Goal: Download file/media

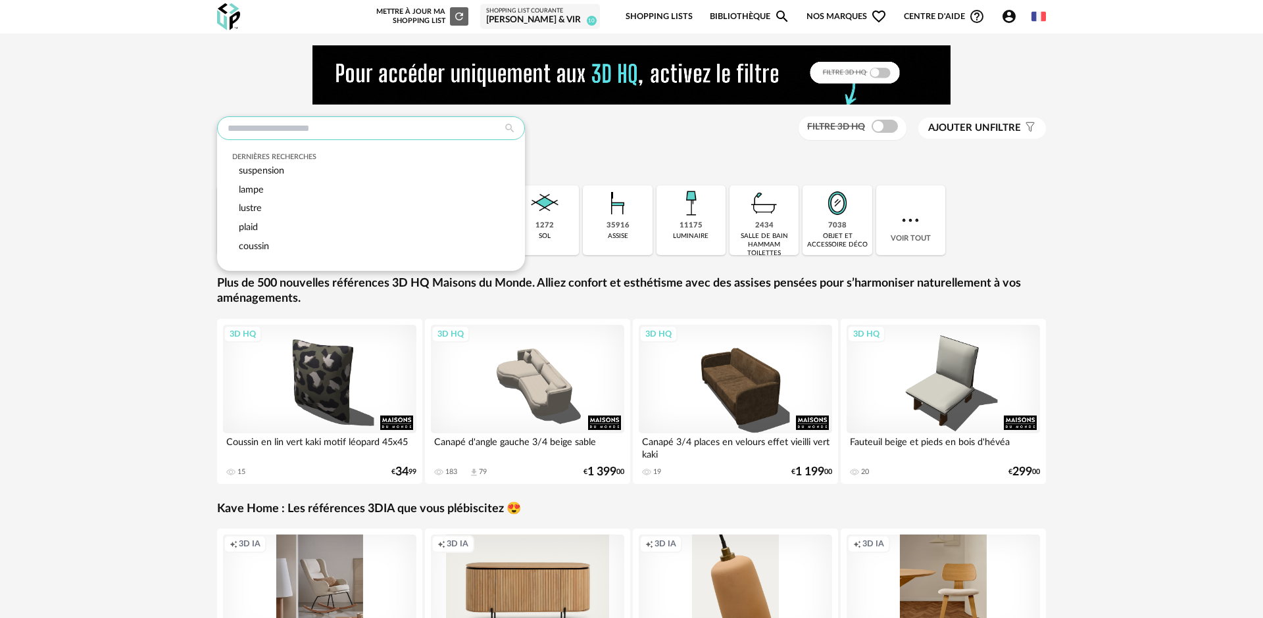
click at [328, 129] on input "text" at bounding box center [371, 128] width 308 height 24
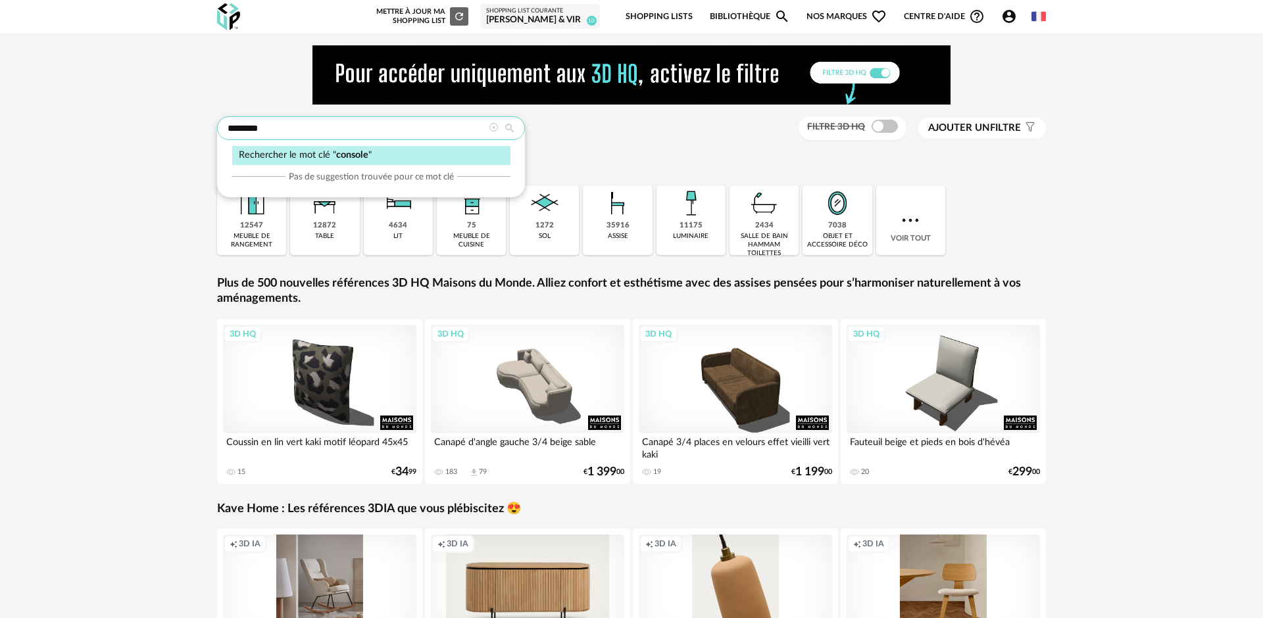
type input "*******"
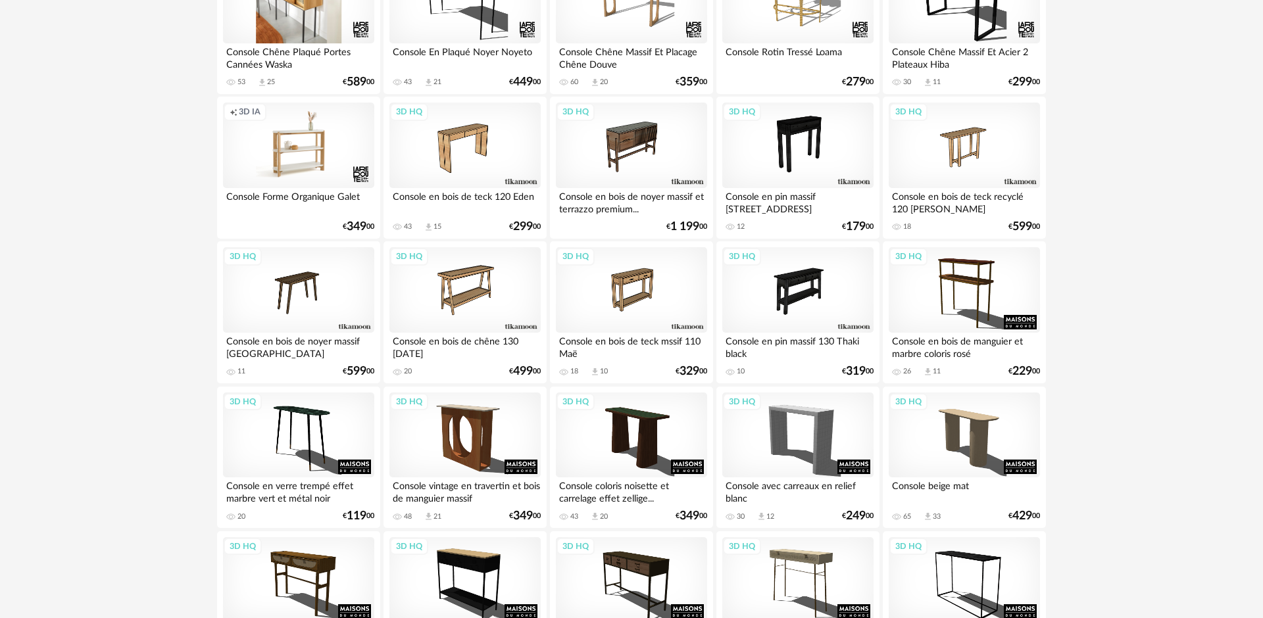
scroll to position [1789, 0]
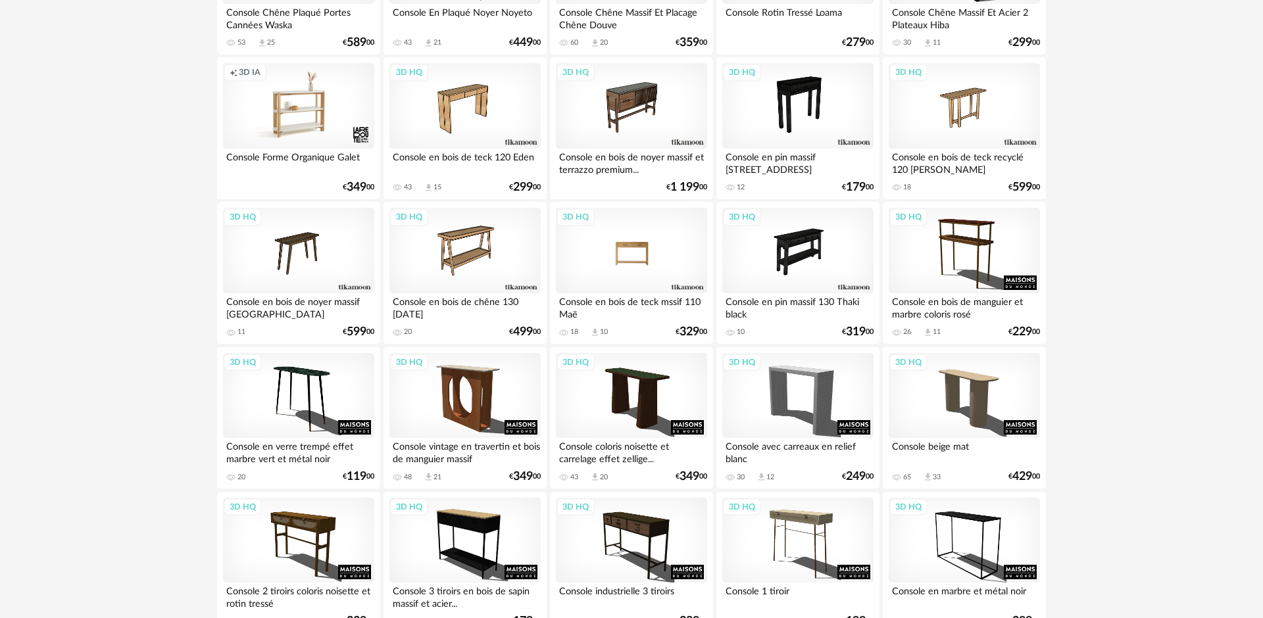
click at [608, 254] on div "3D HQ" at bounding box center [631, 250] width 151 height 85
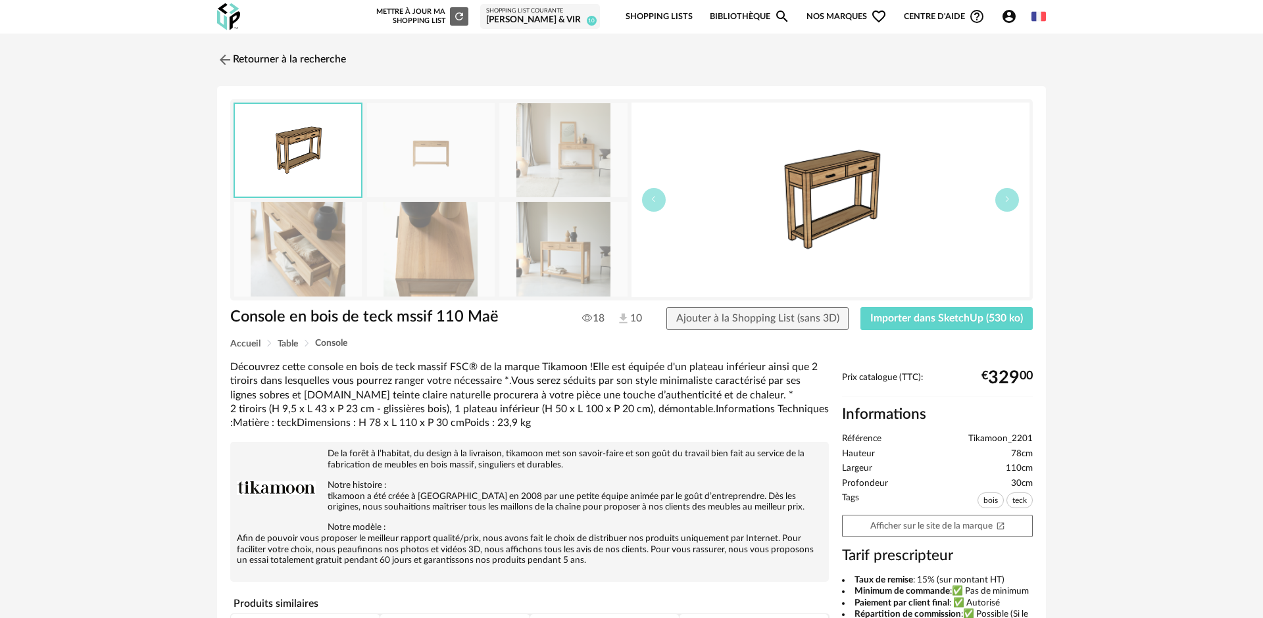
click at [564, 254] on img at bounding box center [563, 249] width 128 height 94
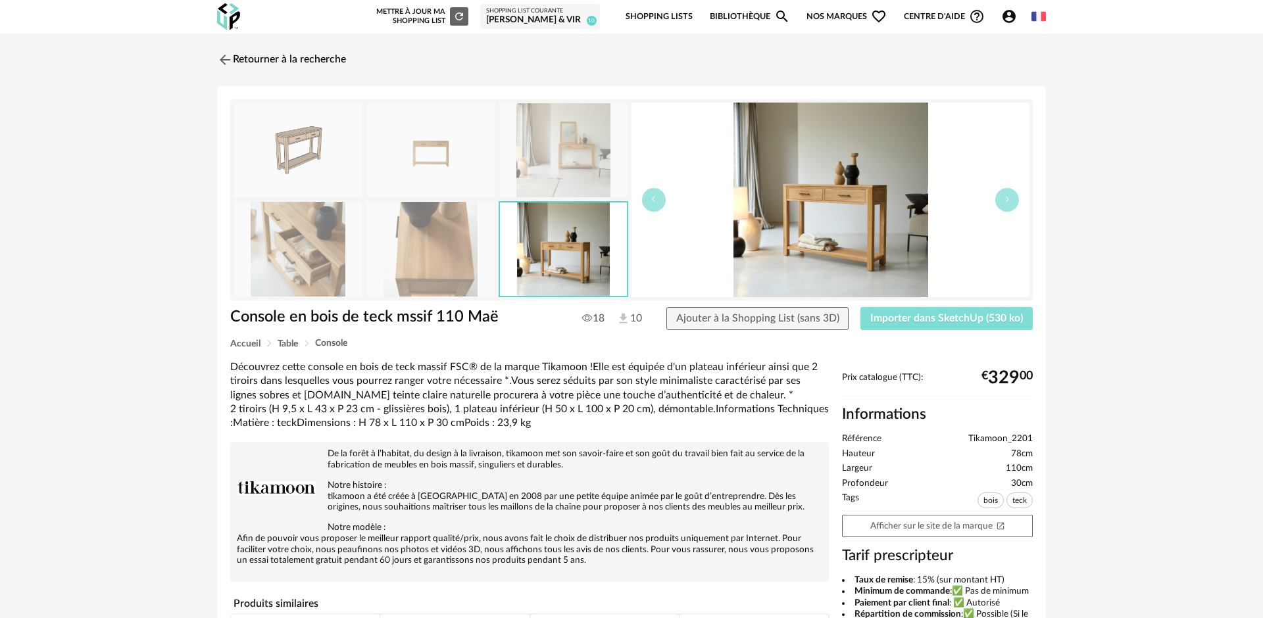
click at [944, 322] on span "Importer dans SketchUp (530 ko)" at bounding box center [946, 318] width 153 height 11
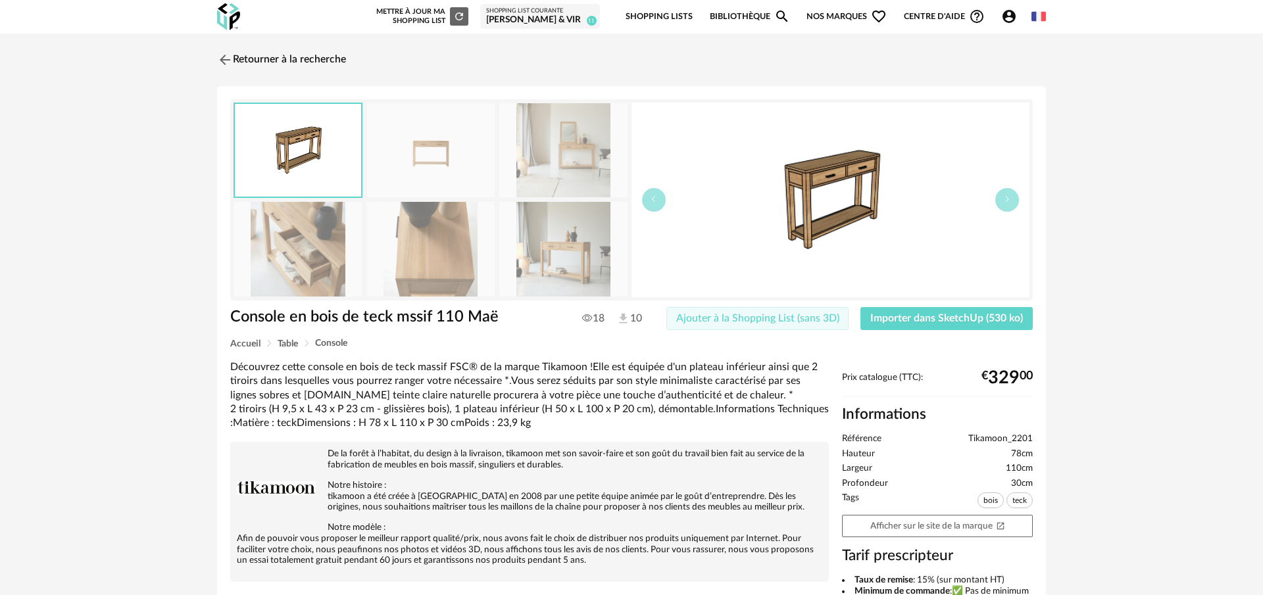
click at [813, 318] on span "Ajouter à la Shopping List (sans 3D)" at bounding box center [757, 318] width 163 height 11
click at [222, 65] on img at bounding box center [223, 59] width 19 height 19
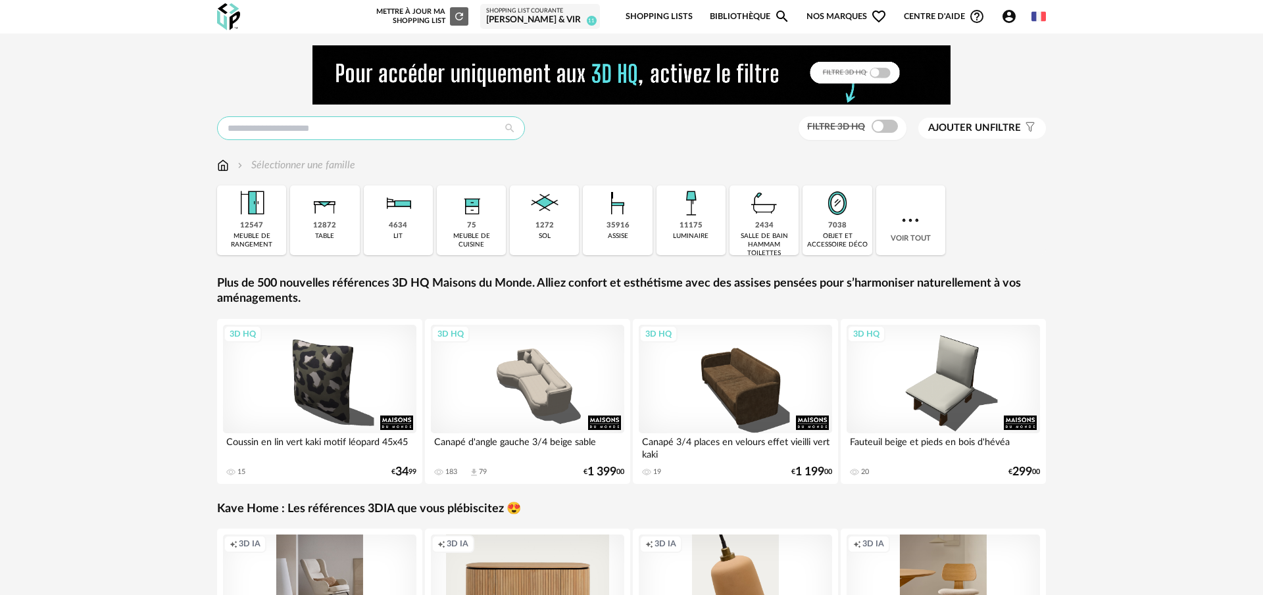
click at [291, 128] on input "text" at bounding box center [371, 128] width 308 height 24
type input "**********"
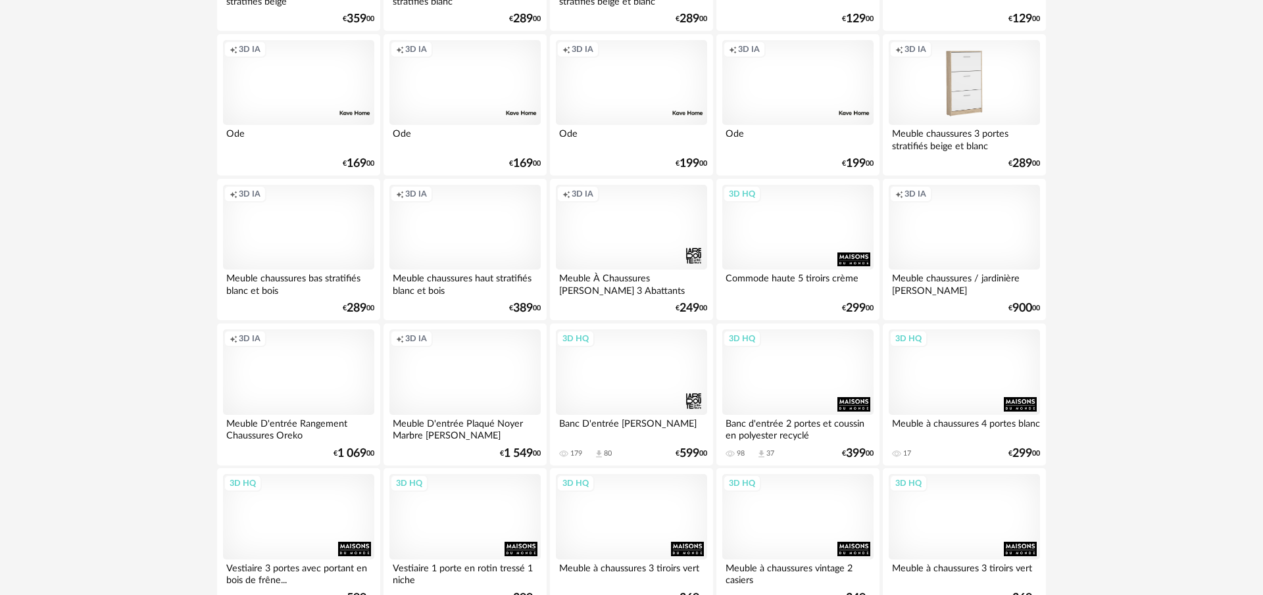
scroll to position [2650, 0]
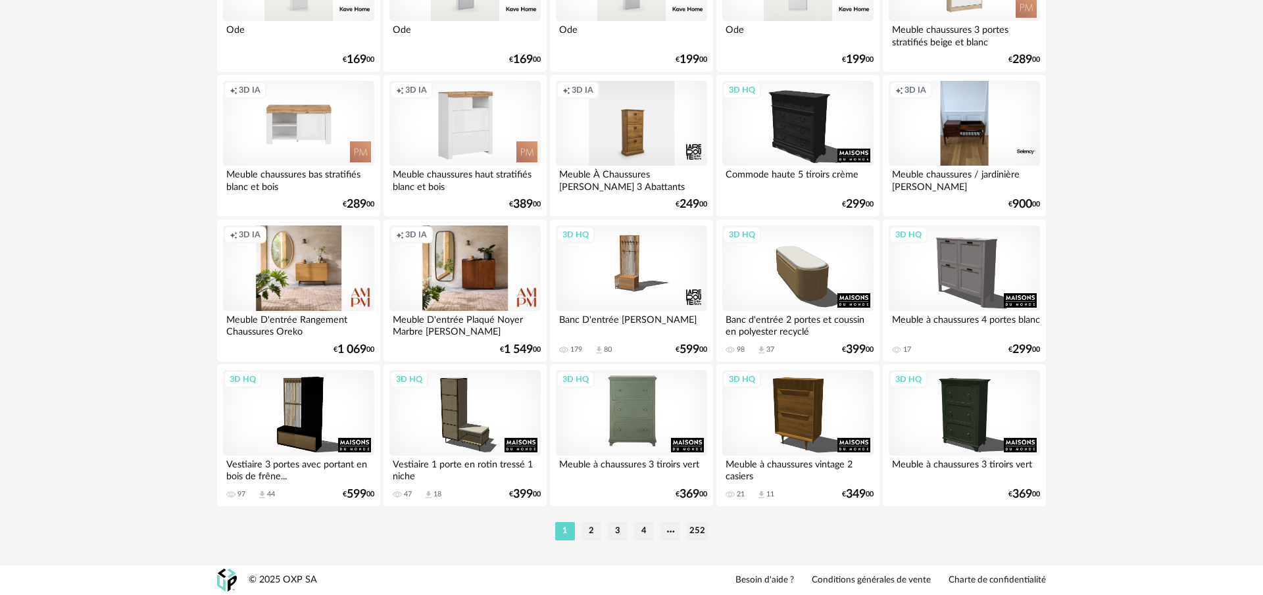
click at [657, 435] on div "3D HQ" at bounding box center [631, 412] width 151 height 85
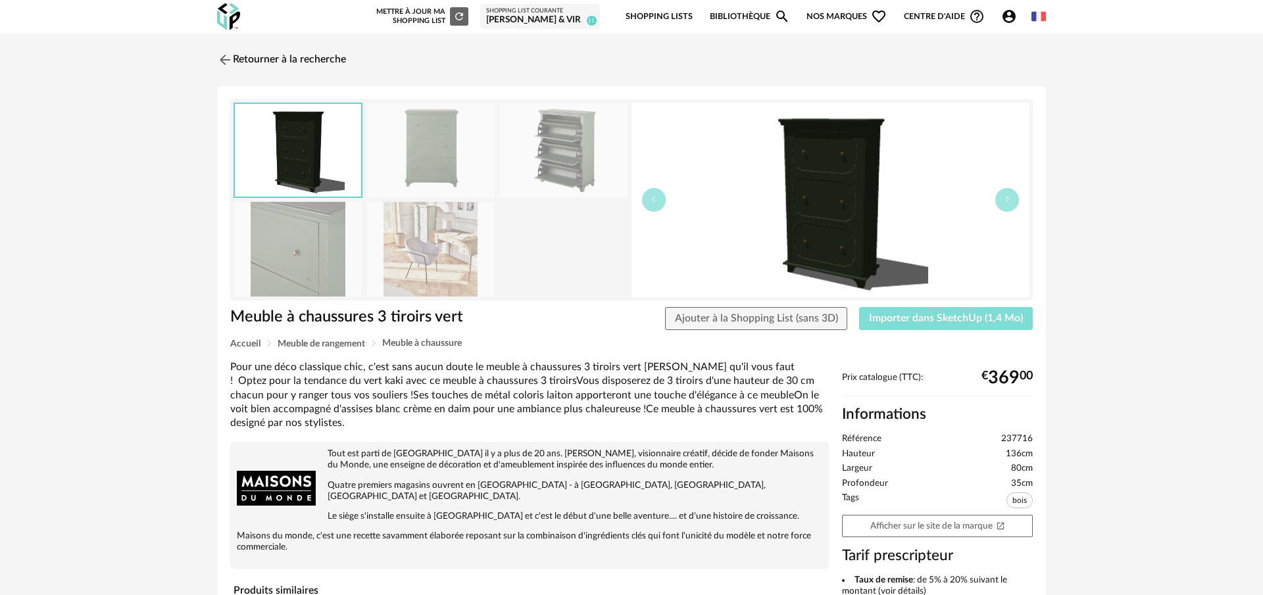
click at [891, 318] on span "Importer dans SketchUp (1,4 Mo)" at bounding box center [946, 318] width 154 height 11
click at [715, 314] on span "Ajouter à la Shopping List (sans 3D)" at bounding box center [756, 318] width 163 height 11
click at [540, 22] on div "[PERSON_NAME] & Vir" at bounding box center [540, 20] width 108 height 12
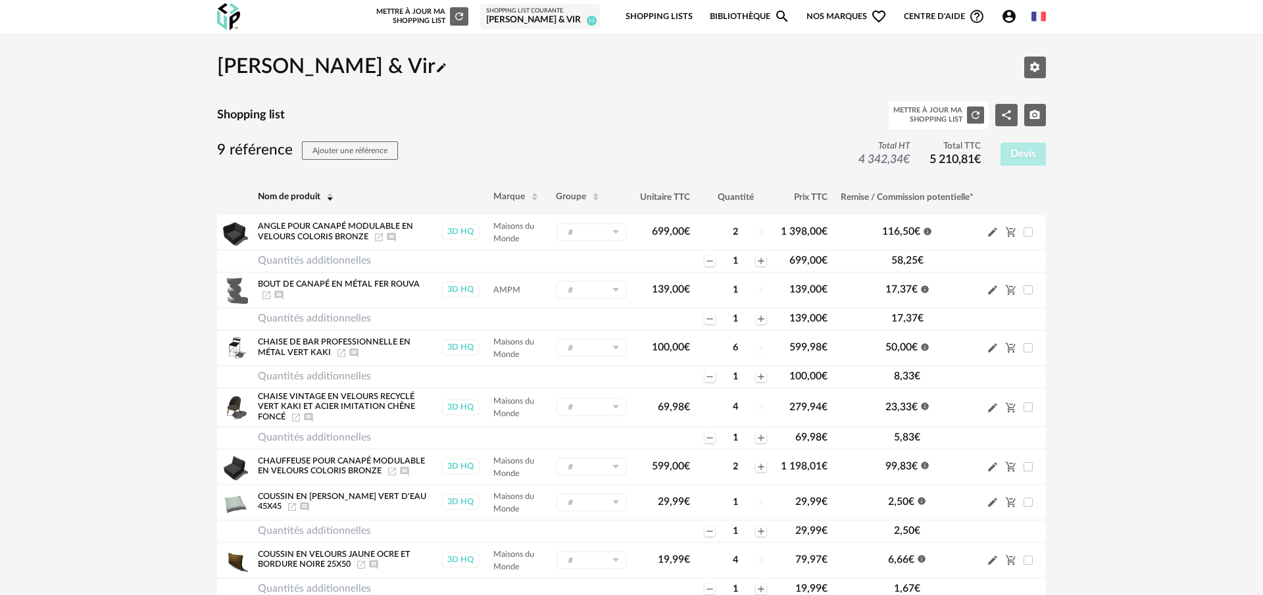
click at [764, 16] on link "Bibliothèque Magnify icon" at bounding box center [750, 16] width 80 height 31
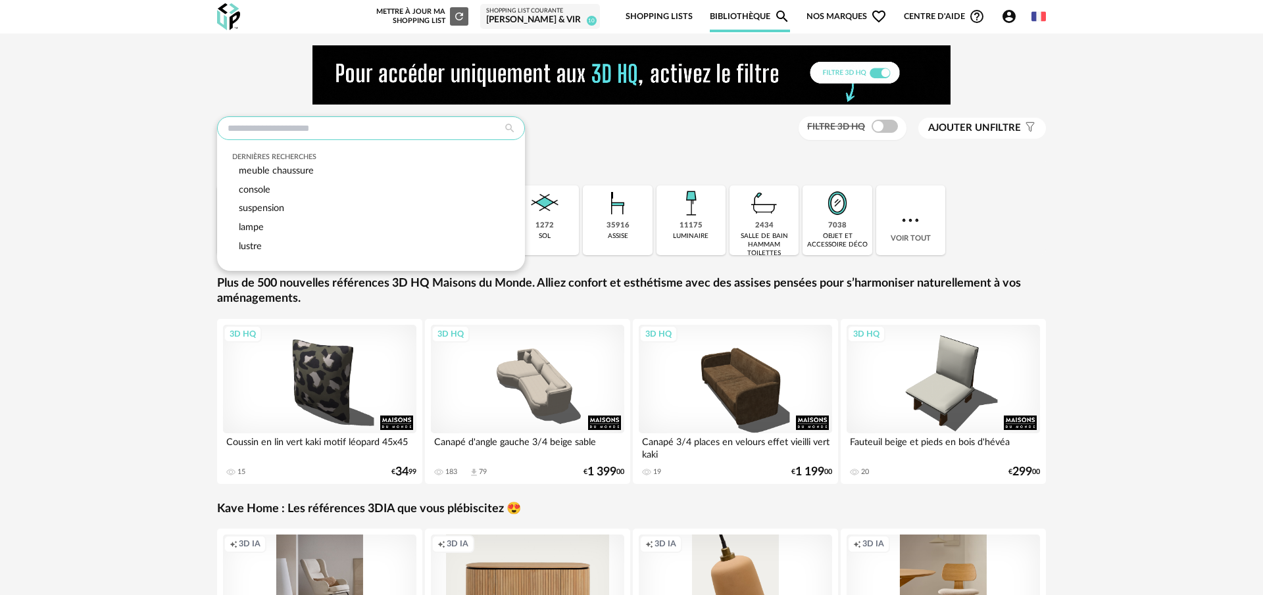
click at [349, 128] on input "text" at bounding box center [371, 128] width 308 height 24
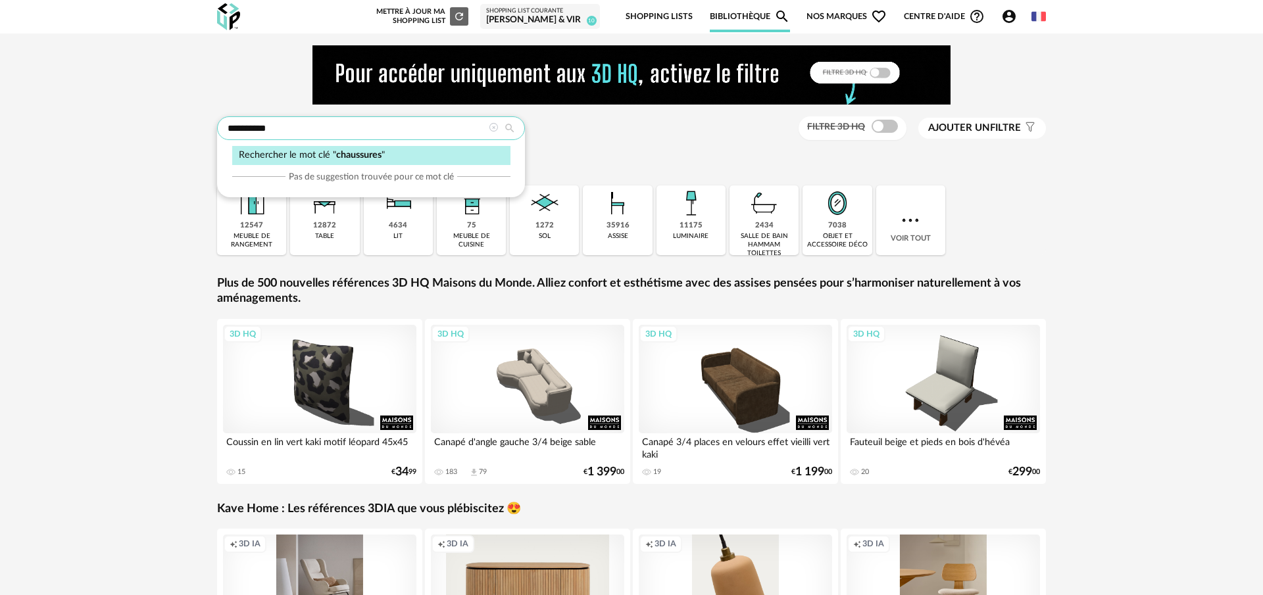
type input "**********"
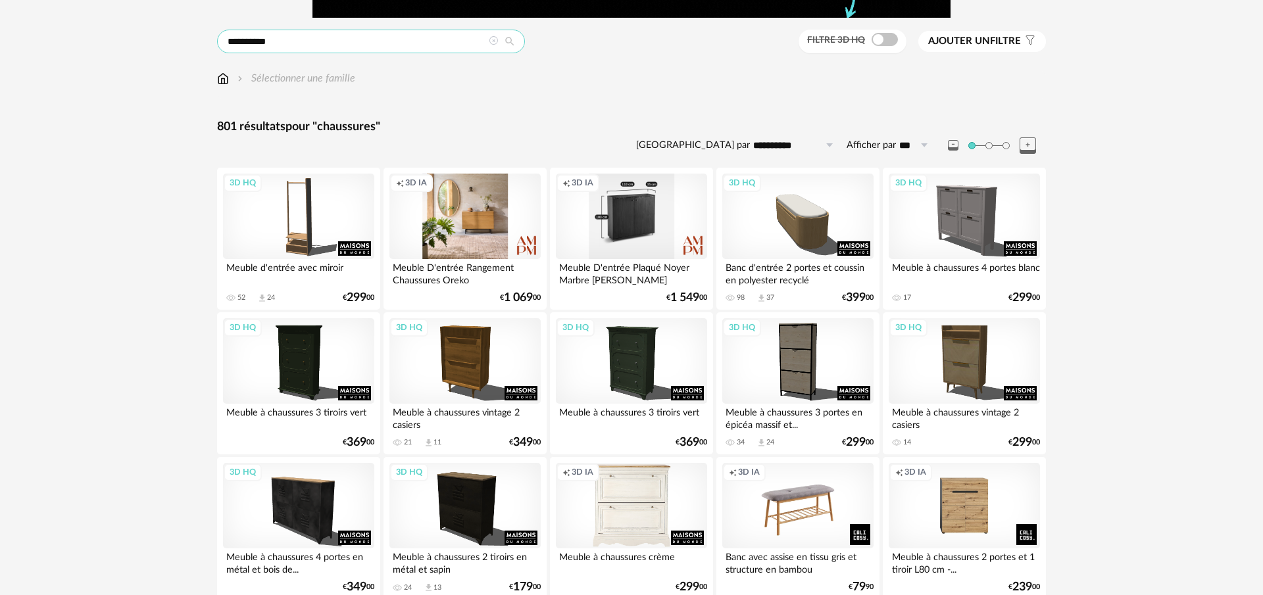
scroll to position [87, 0]
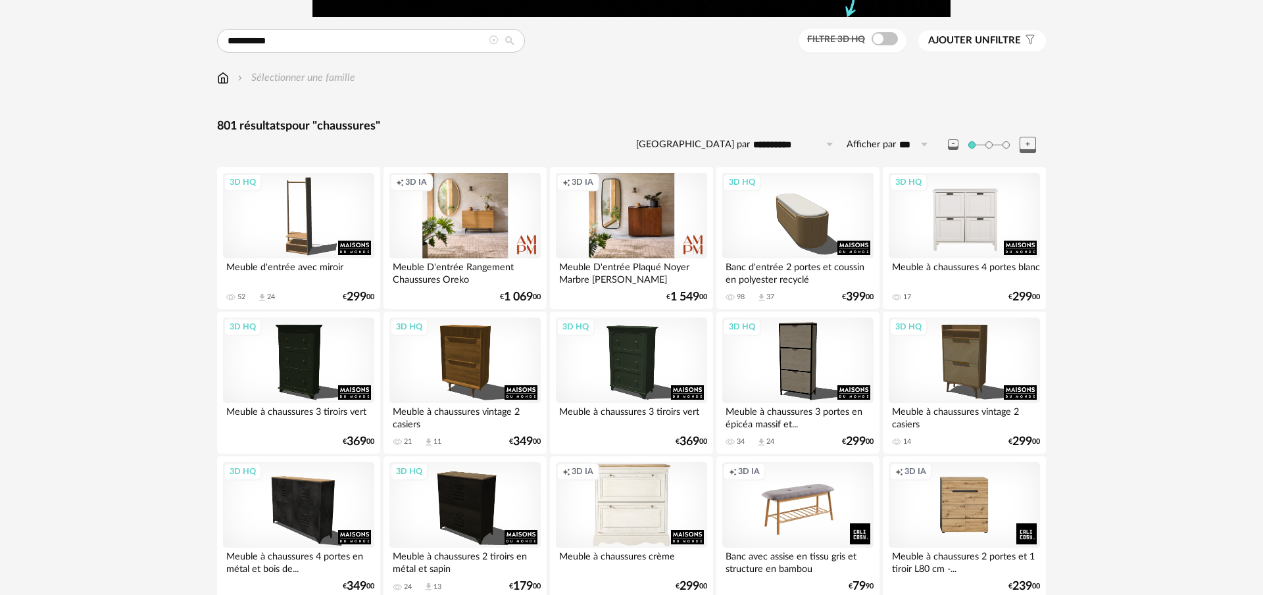
click at [949, 214] on div "3D HQ" at bounding box center [963, 215] width 151 height 85
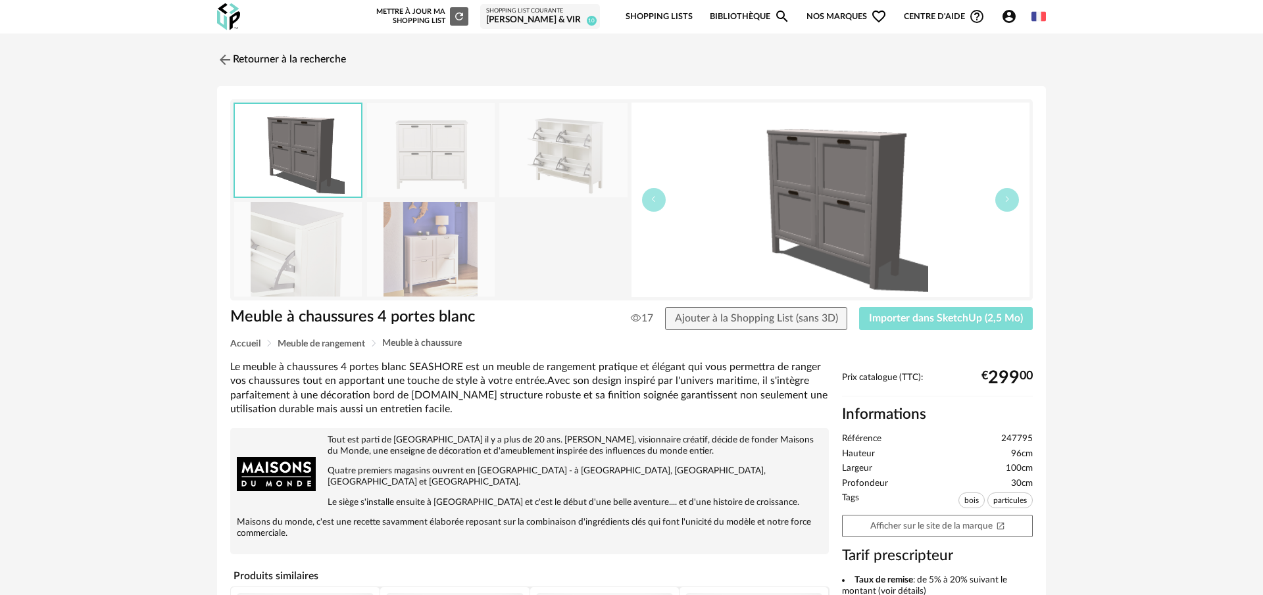
click at [939, 318] on span "Importer dans SketchUp (2,5 Mo)" at bounding box center [946, 318] width 154 height 11
